Goal: Obtain resource: Obtain resource

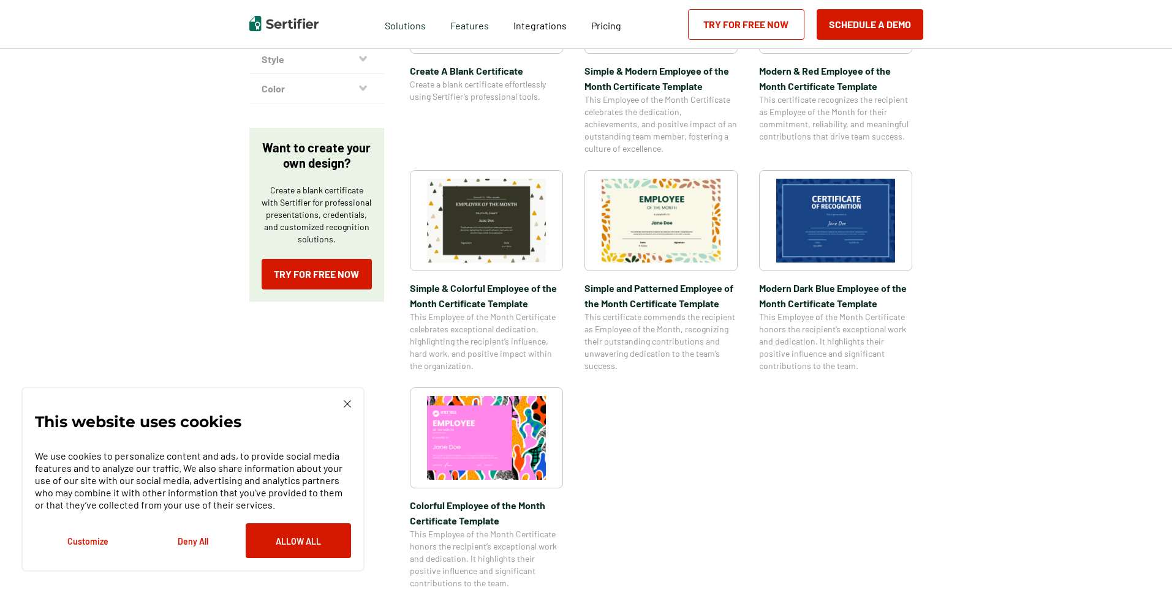
scroll to position [245, 0]
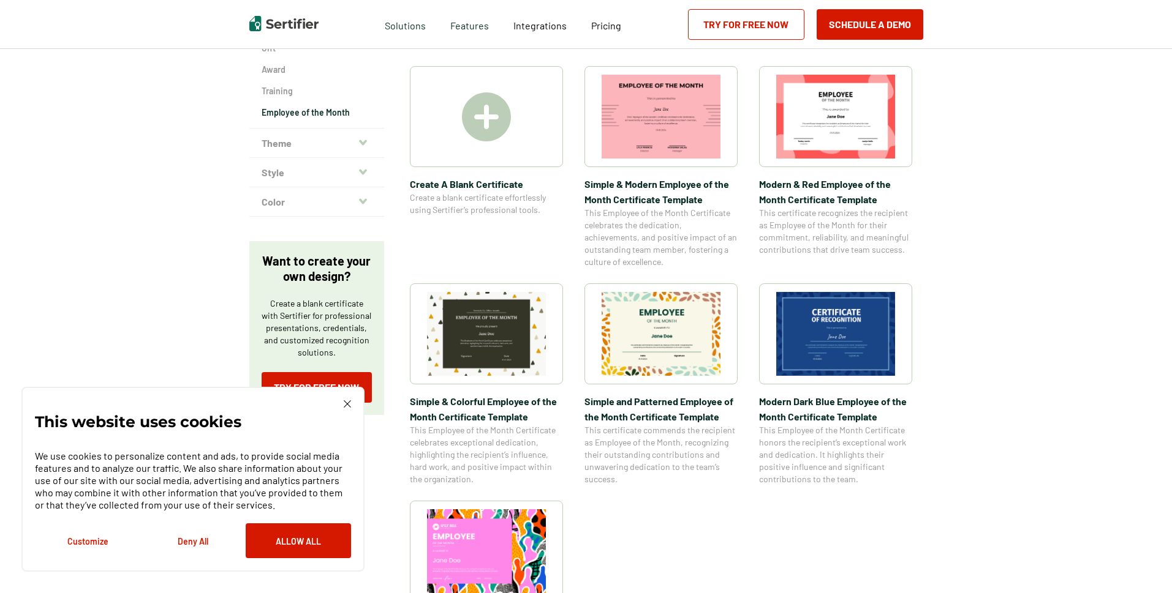
click at [334, 404] on div "This website uses cookies We use cookies to personalize content and ads, to pro…" at bounding box center [193, 480] width 316 height 158
click at [353, 404] on div "This website uses cookies We use cookies to personalize content and ads, to pro…" at bounding box center [192, 479] width 343 height 185
click at [348, 405] on img at bounding box center [347, 404] width 7 height 7
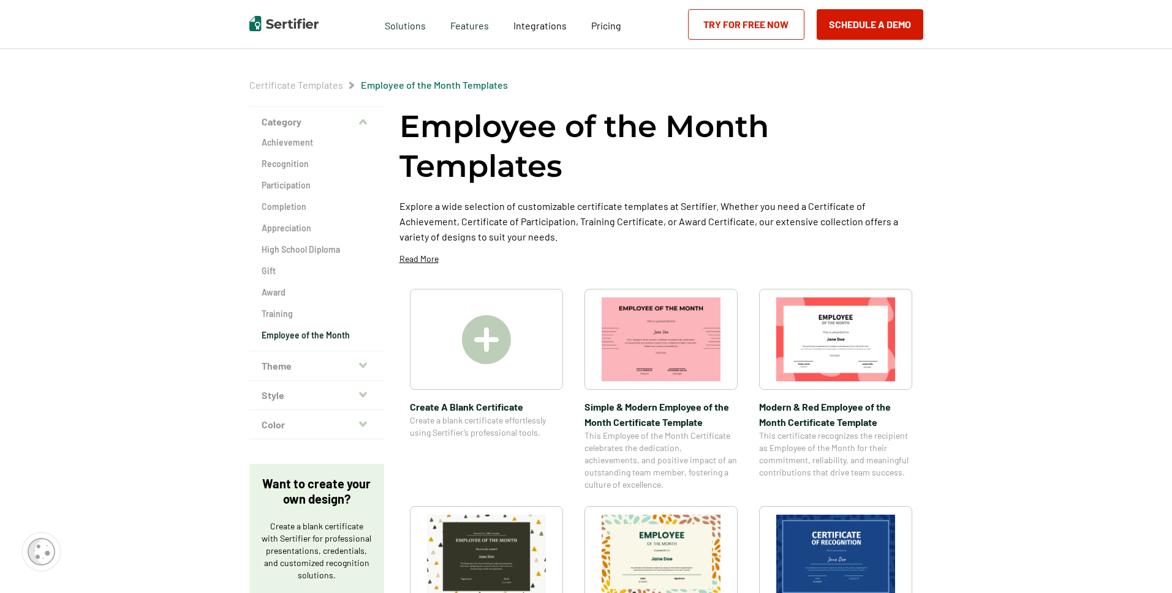
scroll to position [0, 0]
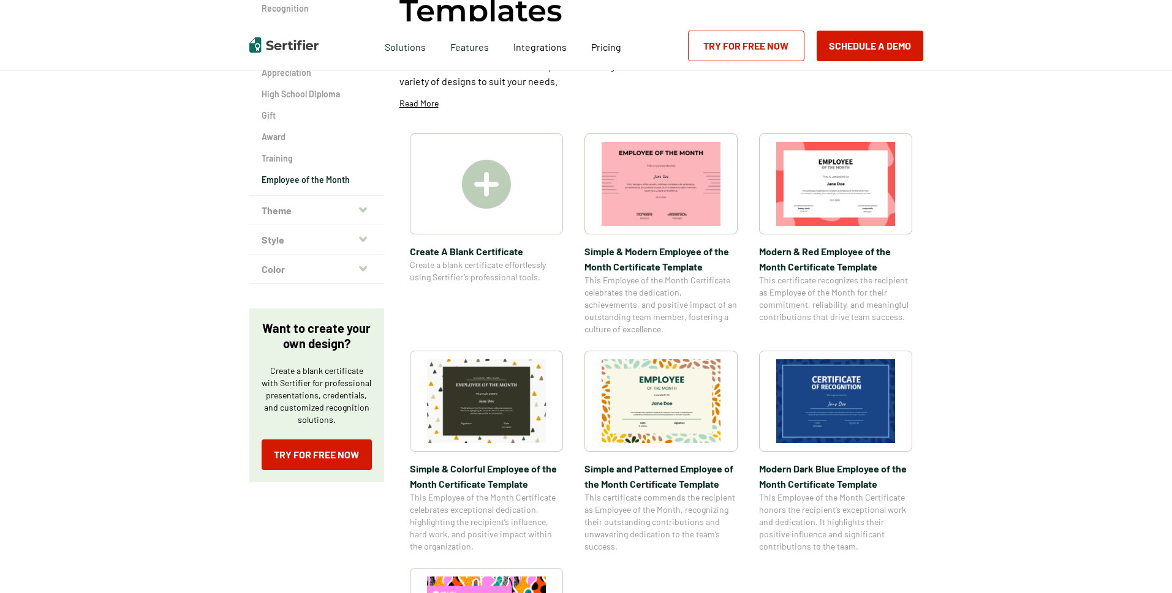
scroll to position [184, 0]
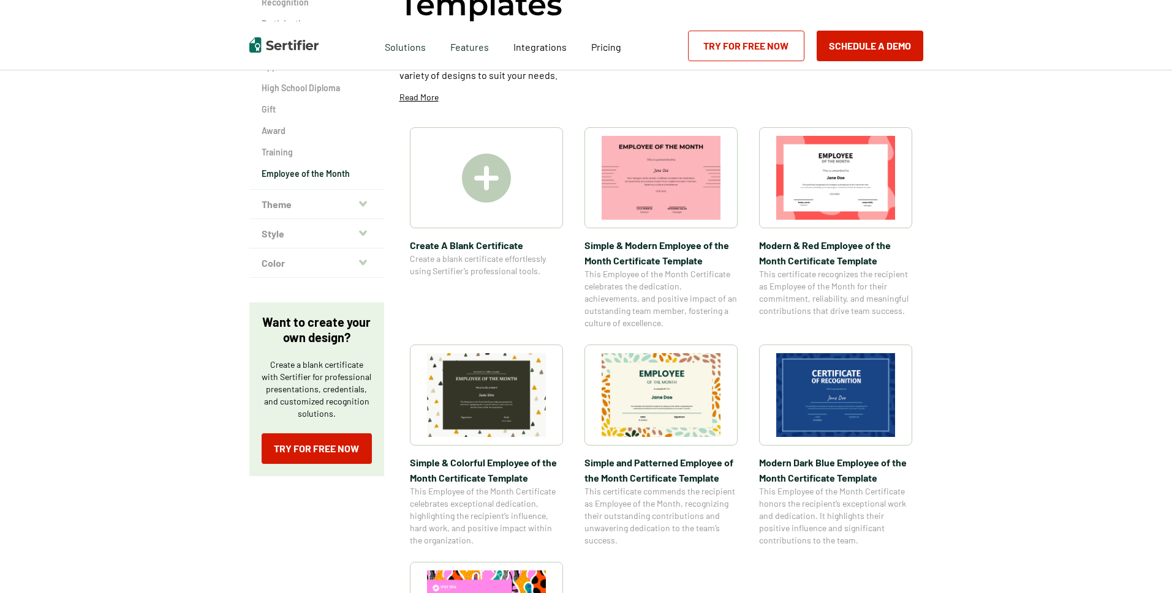
click at [498, 188] on img at bounding box center [486, 178] width 49 height 49
